Goal: Check status

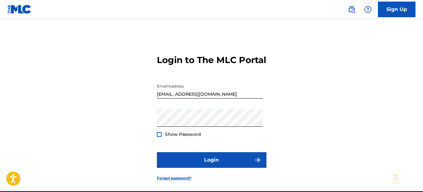
click at [230, 167] on button "Login" at bounding box center [212, 160] width 110 height 16
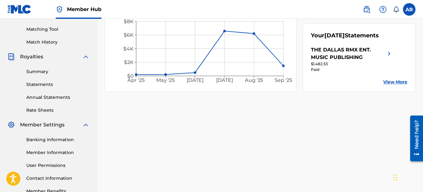
scroll to position [197, 0]
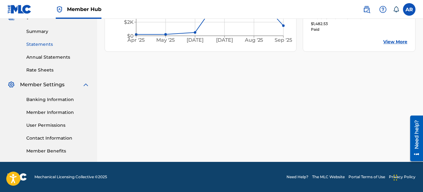
click at [41, 44] on link "Statements" at bounding box center [57, 44] width 63 height 7
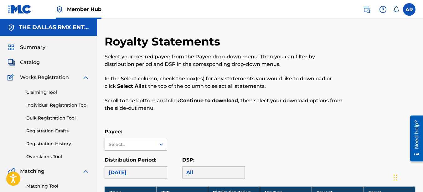
click at [156, 149] on div at bounding box center [161, 143] width 11 height 11
click at [152, 154] on div "THE DALLAS RMX ENT. MUSIC PUBLISHING" at bounding box center [136, 165] width 62 height 31
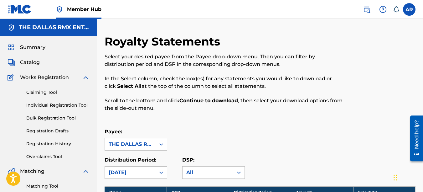
click at [159, 168] on div at bounding box center [161, 172] width 11 height 11
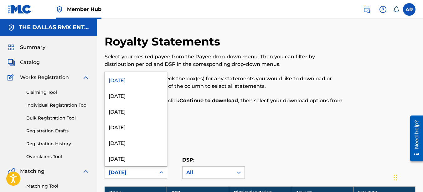
click at [205, 118] on div "Royalty Statements Select your desired payee from the Payee drop-down menu. The…" at bounding box center [224, 76] width 239 height 85
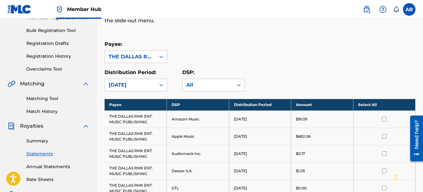
scroll to position [63, 0]
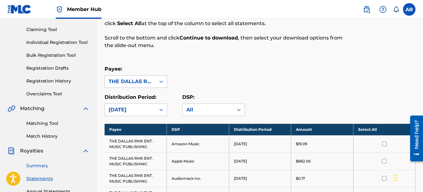
click at [40, 165] on link "Summary" at bounding box center [57, 165] width 63 height 7
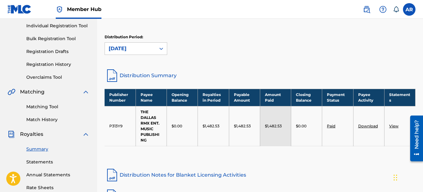
scroll to position [94, 0]
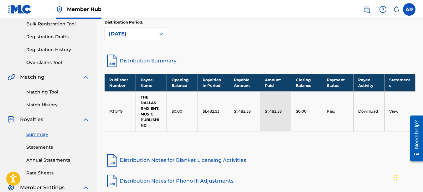
click at [395, 109] on link "View" at bounding box center [393, 111] width 9 height 5
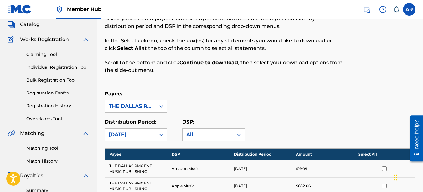
scroll to position [94, 0]
